Goal: Answer question/provide support: Share knowledge or assist other users

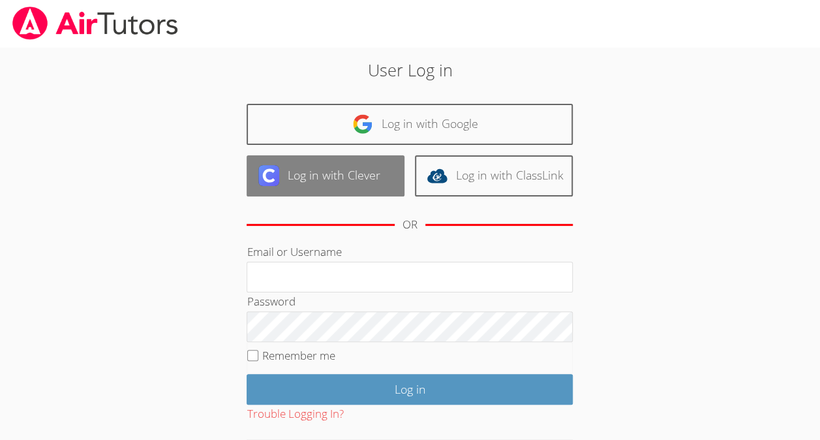
click at [384, 174] on link "Log in with Clever" at bounding box center [326, 175] width 158 height 41
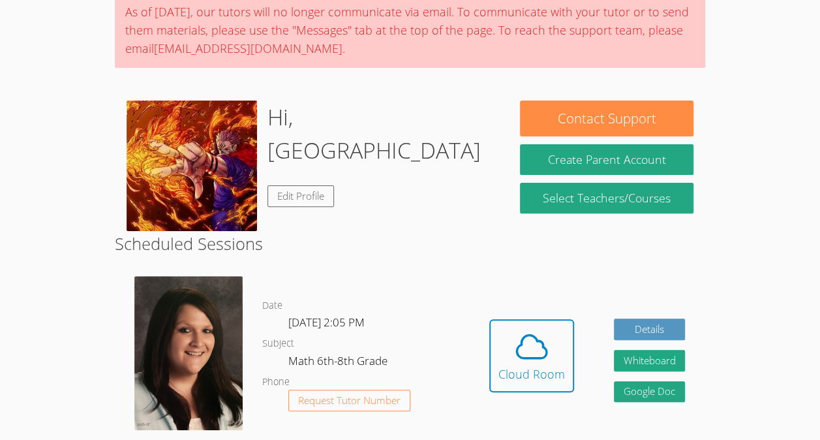
scroll to position [124, 0]
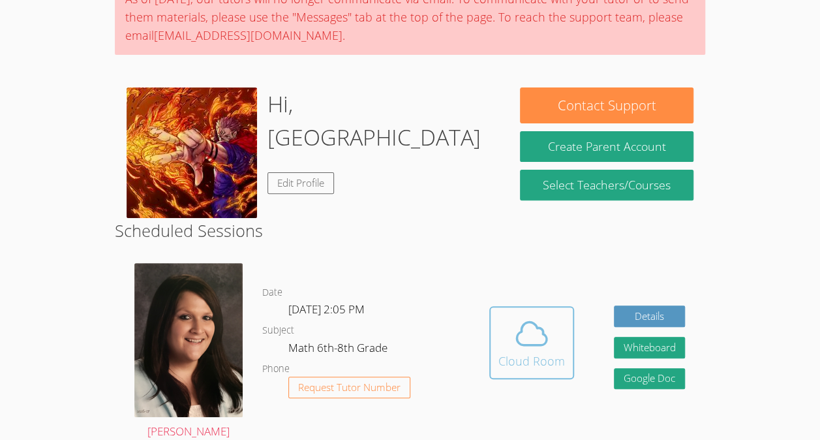
click at [519, 315] on icon at bounding box center [531, 333] width 37 height 37
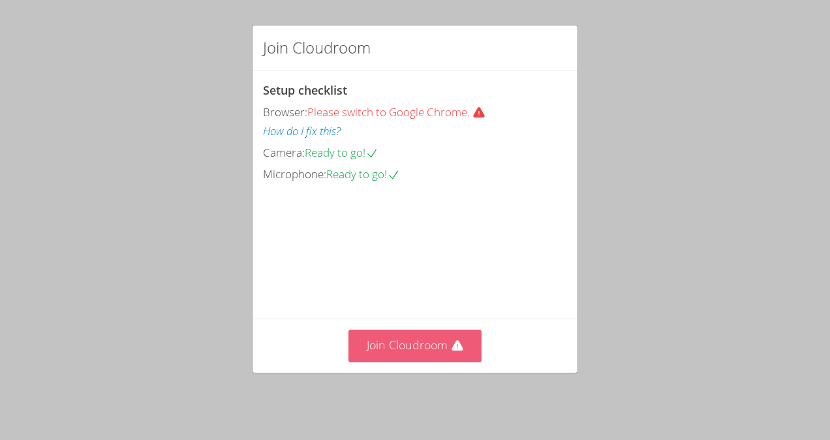
click at [451, 347] on icon at bounding box center [456, 345] width 11 height 10
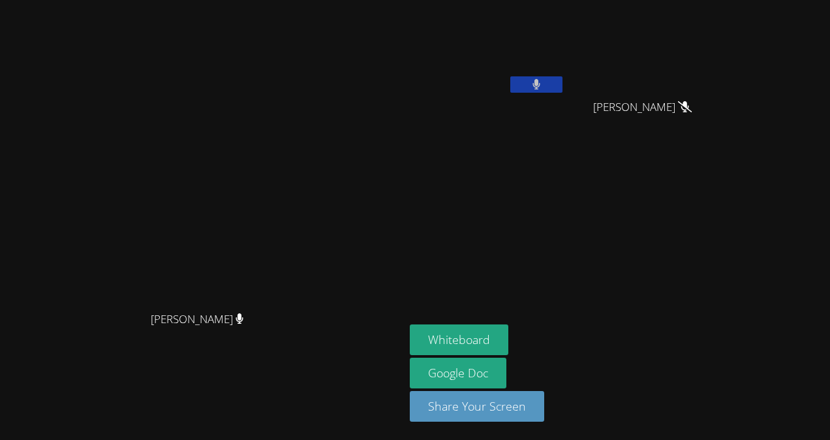
click at [541, 84] on icon at bounding box center [536, 84] width 8 height 11
click at [565, 73] on video at bounding box center [487, 48] width 155 height 87
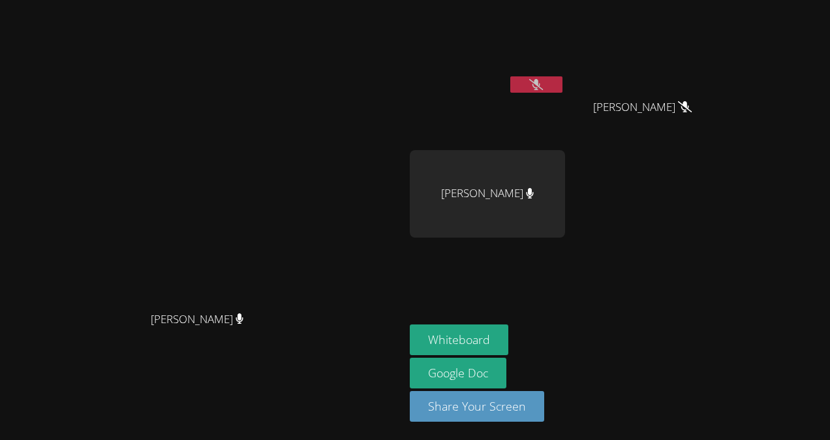
click at [562, 78] on button at bounding box center [536, 84] width 52 height 16
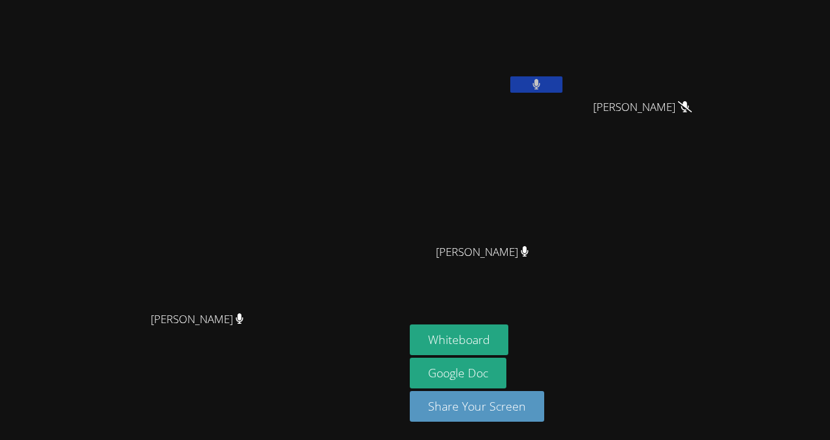
click at [540, 83] on icon at bounding box center [536, 84] width 8 height 11
click at [508, 346] on button "Whiteboard" at bounding box center [459, 339] width 99 height 31
click at [562, 82] on button at bounding box center [536, 84] width 52 height 16
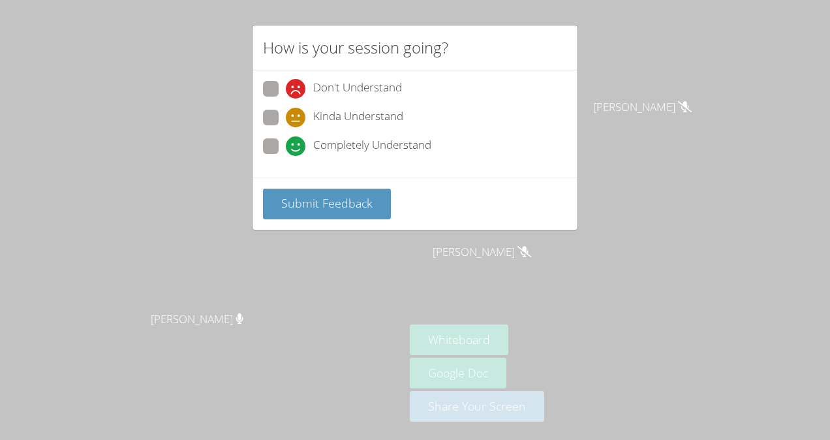
click at [286, 156] on span at bounding box center [286, 156] width 0 height 0
click at [286, 148] on input "Completely Understand" at bounding box center [291, 143] width 11 height 11
radio input "true"
click at [331, 195] on span "Submit Feedback" at bounding box center [326, 203] width 91 height 16
